Goal: Navigation & Orientation: Find specific page/section

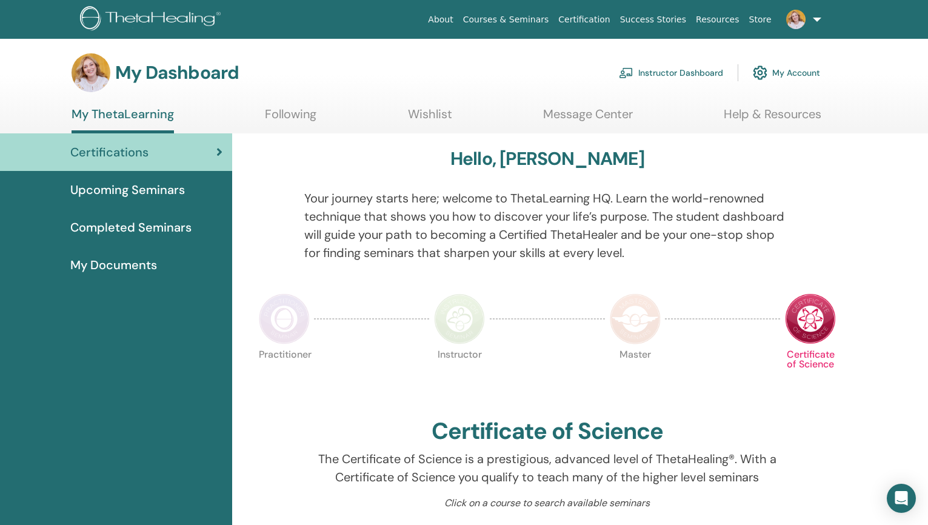
click at [651, 75] on link "Instructor Dashboard" at bounding box center [671, 72] width 104 height 27
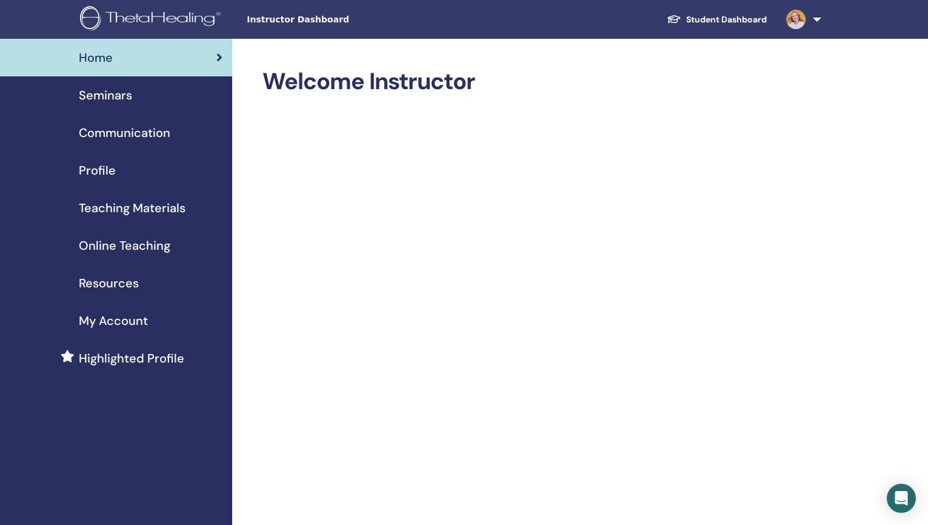
click at [118, 101] on span "Seminars" at bounding box center [105, 95] width 53 height 18
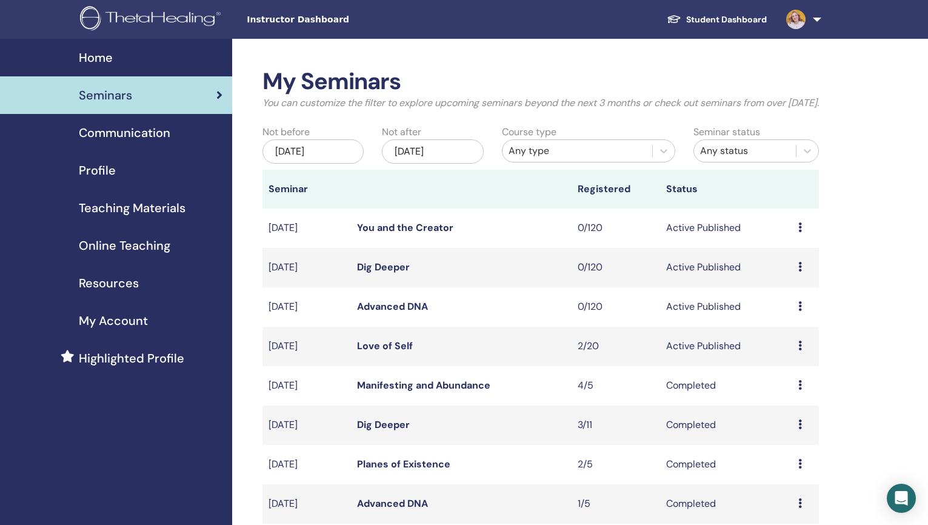
click at [113, 212] on span "Teaching Materials" at bounding box center [132, 208] width 107 height 18
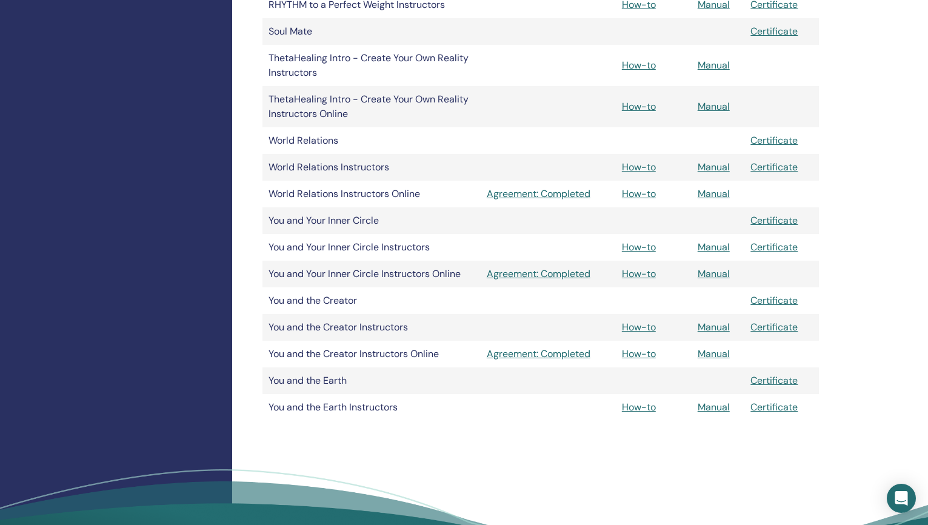
scroll to position [1181, 0]
